Goal: Task Accomplishment & Management: Manage account settings

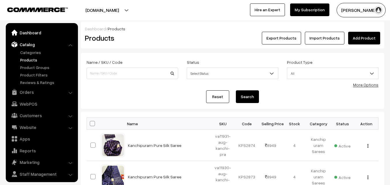
click at [30, 31] on link "Dashboard" at bounding box center [41, 32] width 69 height 10
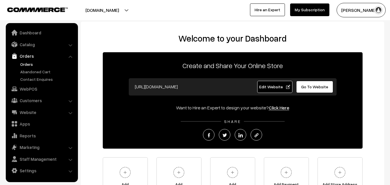
click at [29, 65] on link "Orders" at bounding box center [47, 64] width 57 height 6
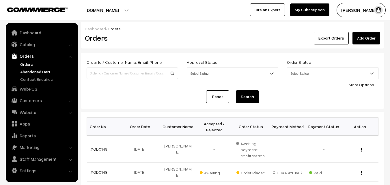
click at [40, 74] on link "Abandoned Cart" at bounding box center [47, 72] width 57 height 6
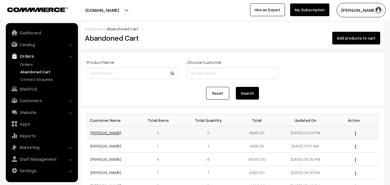
click at [104, 134] on link "[PERSON_NAME]" at bounding box center [105, 132] width 31 height 5
